Goal: Information Seeking & Learning: Understand process/instructions

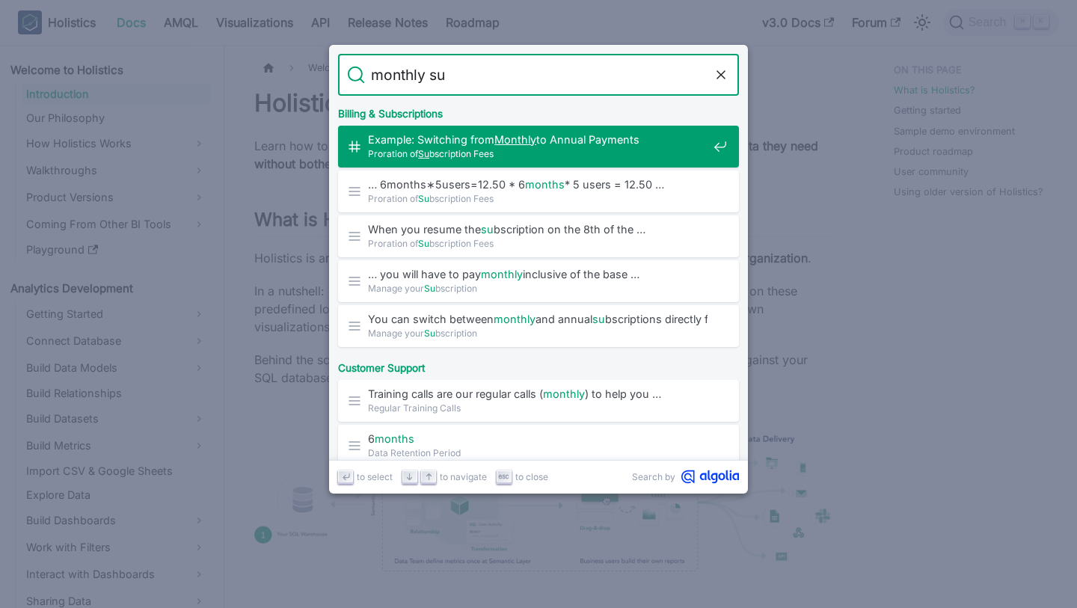
type input "monthly sub"
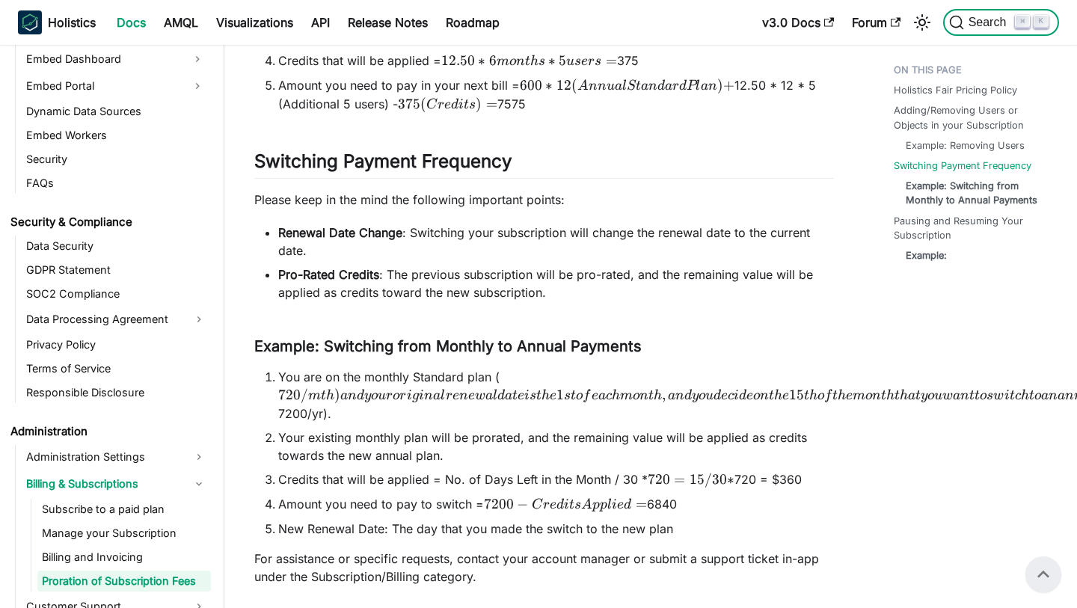
scroll to position [562, 0]
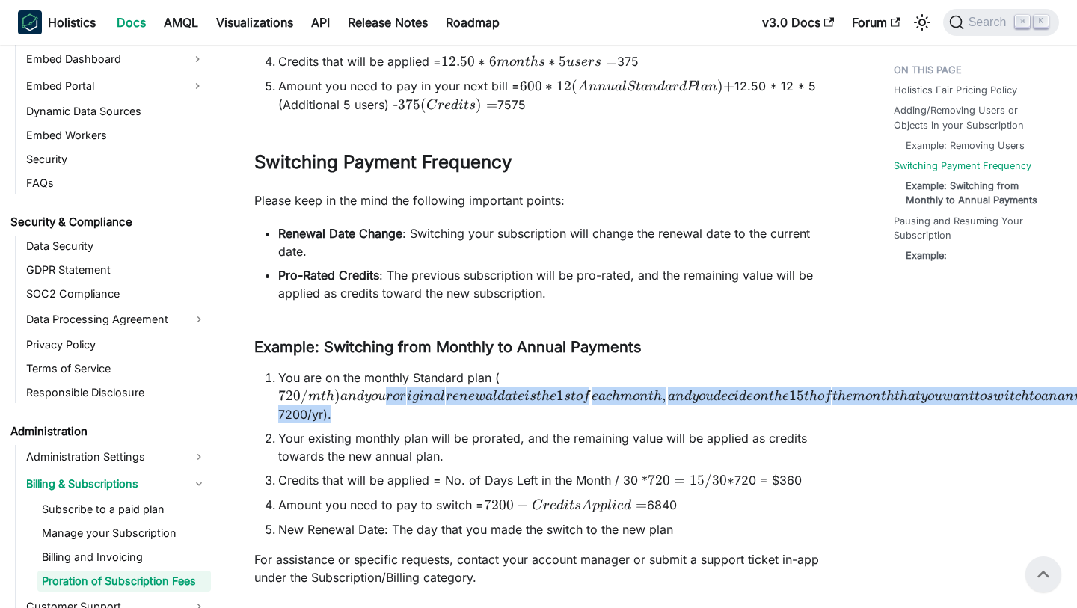
drag, startPoint x: 385, startPoint y: 389, endPoint x: 424, endPoint y: 403, distance: 42.1
click at [424, 403] on li "You are on the monthly Standard plan ( 720 / m t h ) a n d y o u r o r i g i n …" at bounding box center [556, 396] width 556 height 55
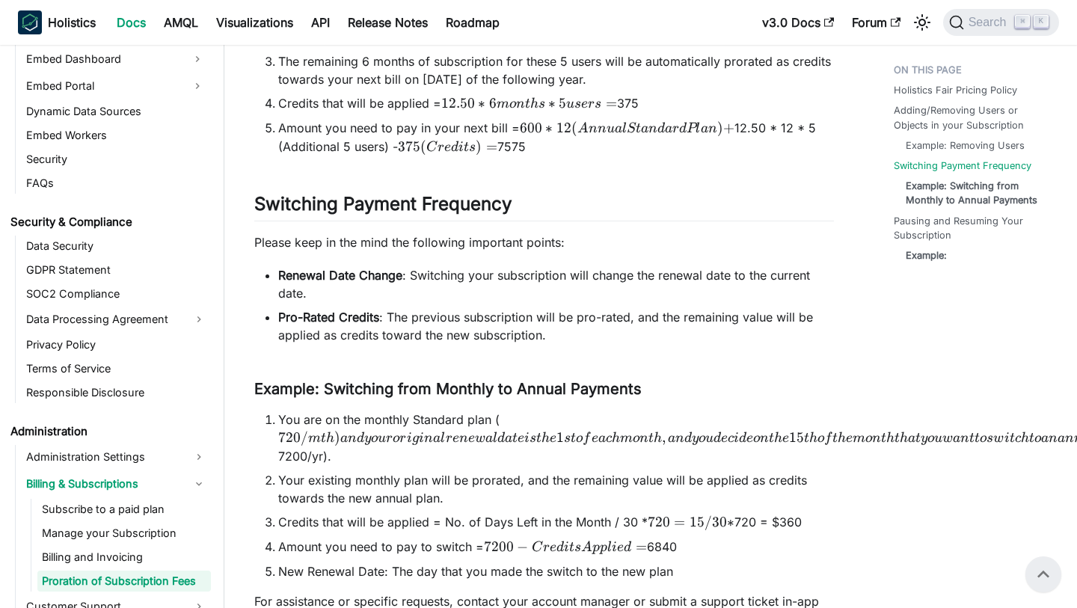
scroll to position [517, 0]
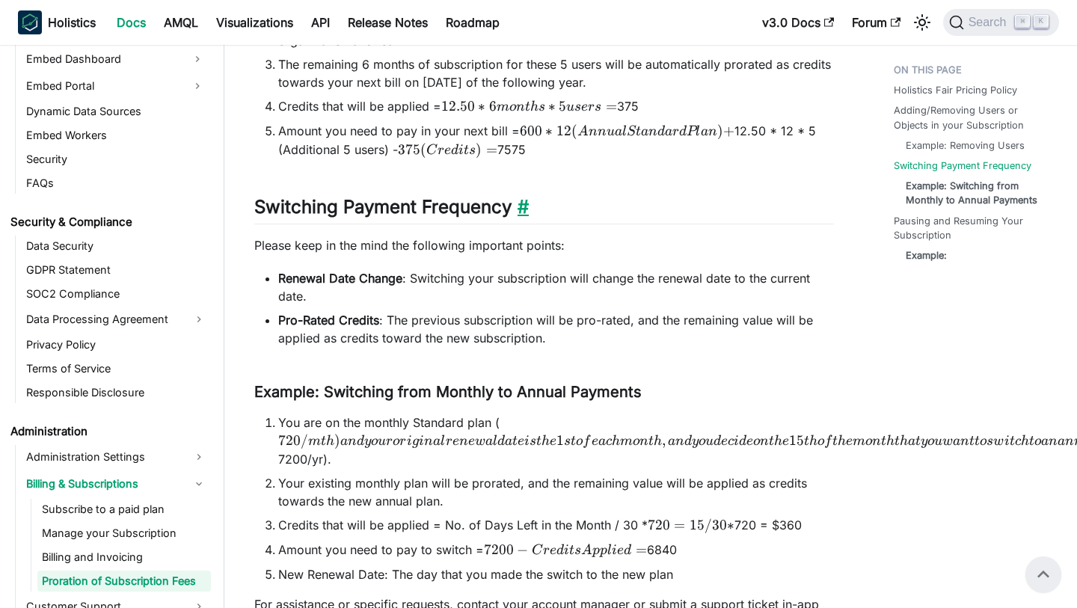
click at [529, 202] on link "​" at bounding box center [520, 207] width 17 height 22
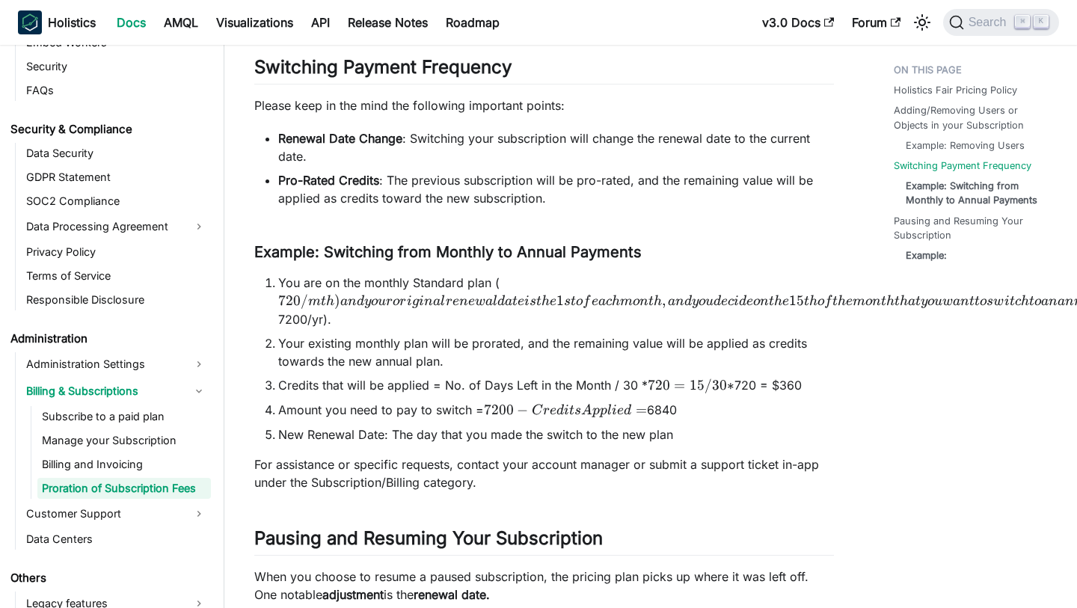
scroll to position [1632, 0]
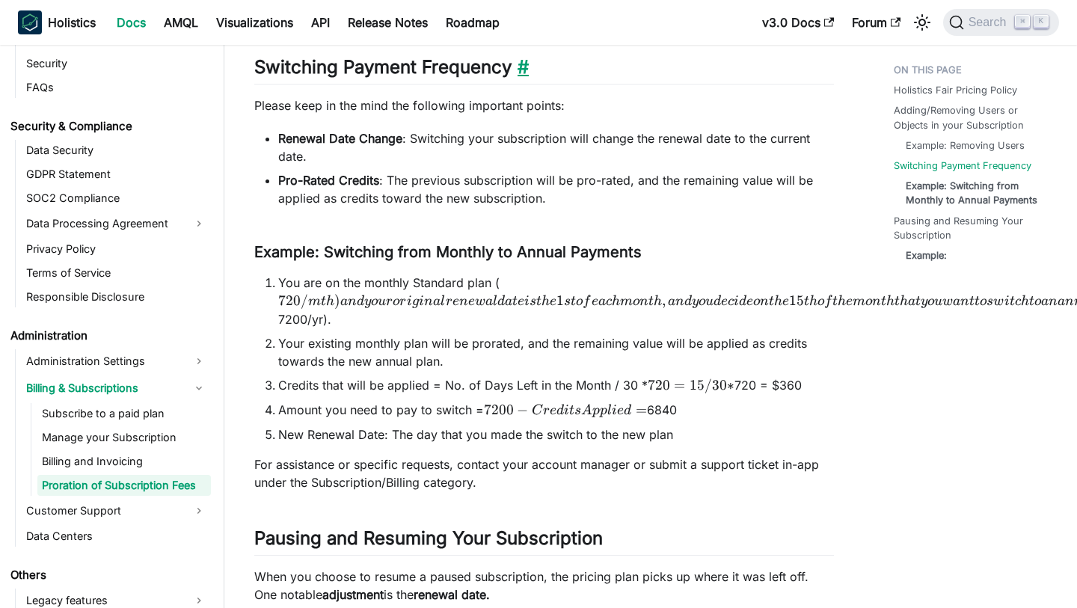
click at [529, 64] on link "​" at bounding box center [520, 67] width 17 height 22
